Goal: Transaction & Acquisition: Purchase product/service

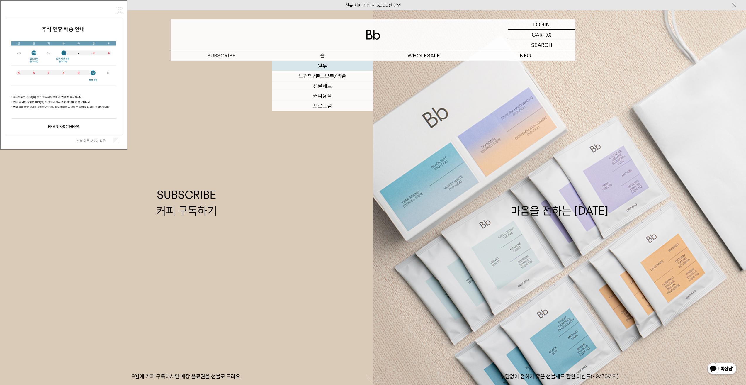
click at [321, 67] on link "원두" at bounding box center [322, 66] width 101 height 10
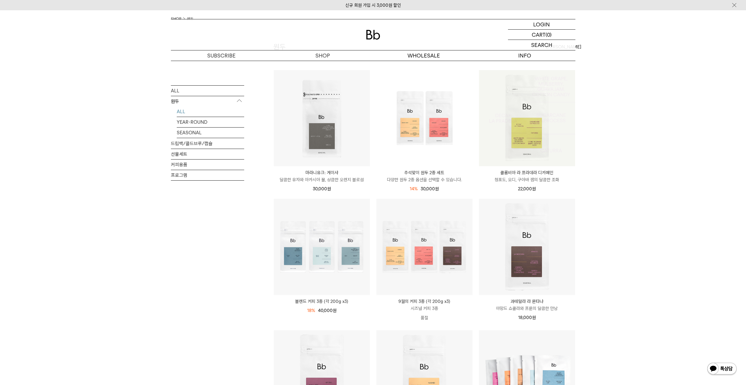
scroll to position [29, 0]
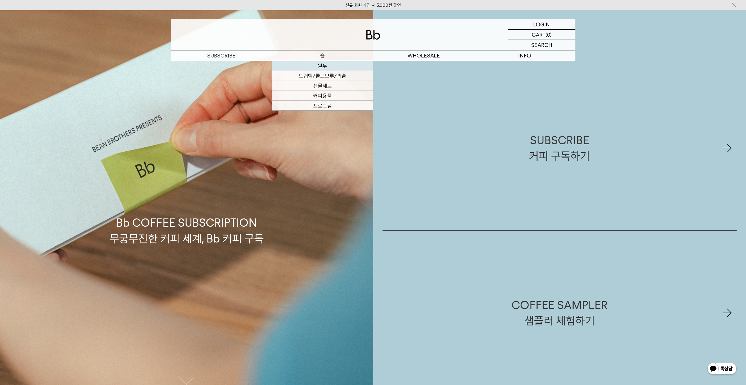
click at [326, 65] on link "원두" at bounding box center [322, 66] width 101 height 10
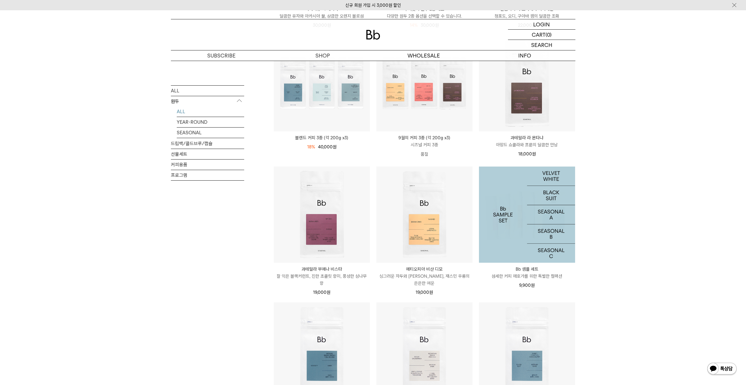
scroll to position [234, 0]
